Goal: Navigation & Orientation: Find specific page/section

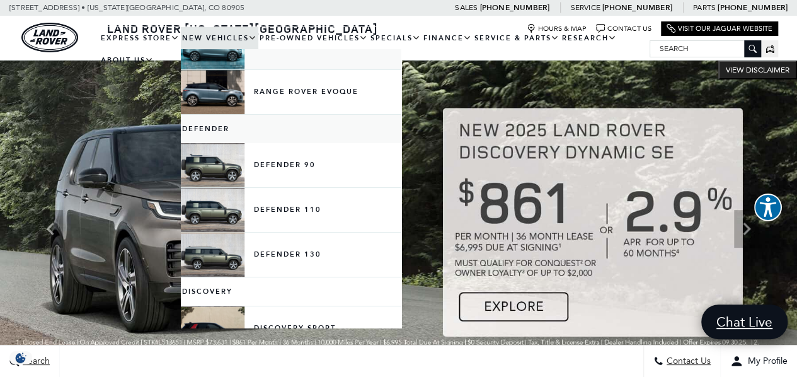
scroll to position [171, 0]
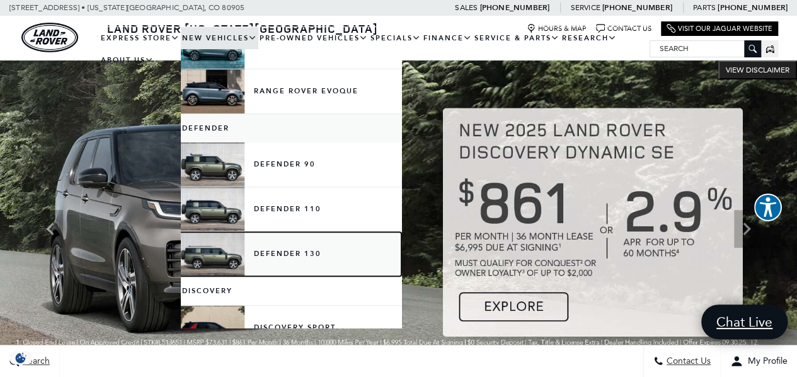
click at [286, 246] on link "Defender 130" at bounding box center [291, 254] width 221 height 44
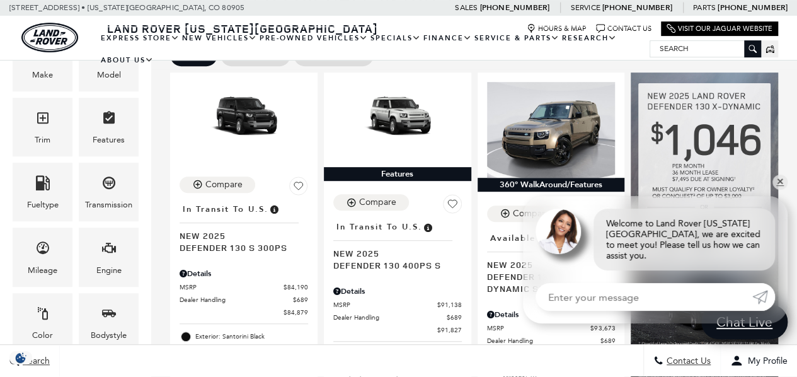
scroll to position [271, 0]
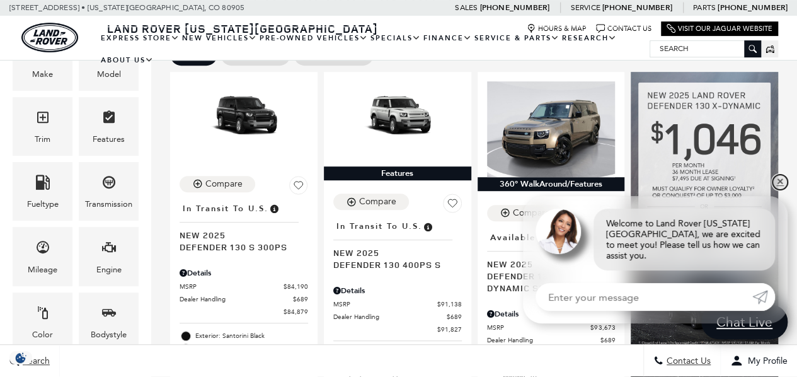
click at [780, 190] on link "✕" at bounding box center [780, 182] width 15 height 15
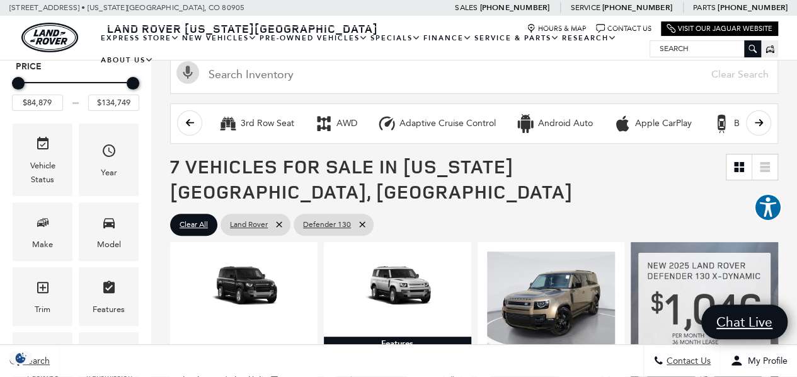
scroll to position [21, 0]
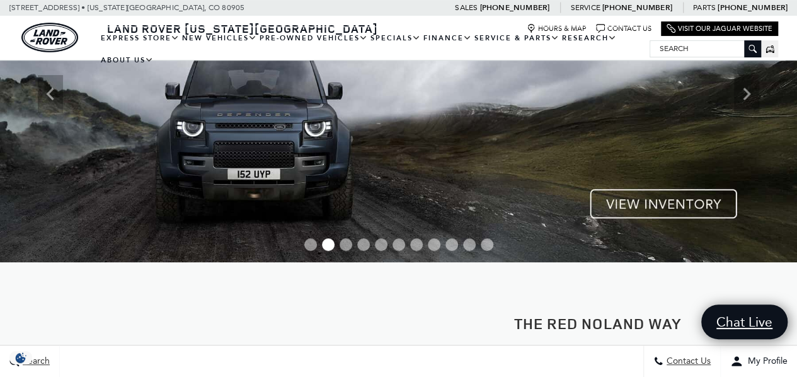
scroll to position [144, 0]
